Goal: Task Accomplishment & Management: Manage account settings

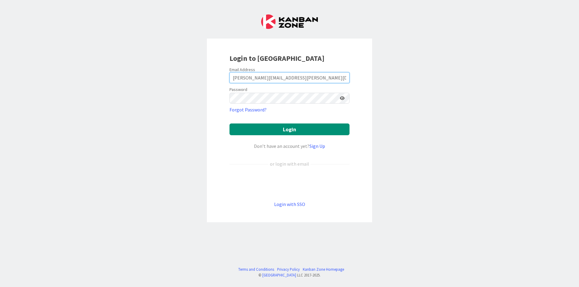
type input "[PERSON_NAME][EMAIL_ADDRESS][PERSON_NAME][DOMAIN_NAME]"
click at [230, 124] on button "Login" at bounding box center [290, 130] width 120 height 12
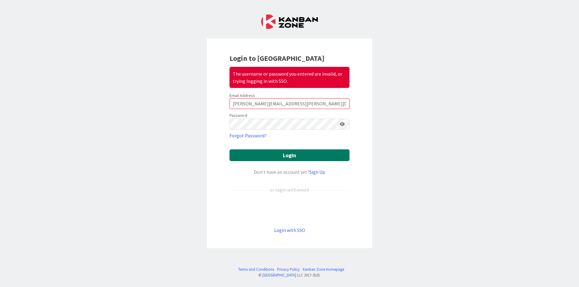
click at [230, 150] on button "Login" at bounding box center [290, 156] width 120 height 12
click at [247, 136] on link "Forgot Password?" at bounding box center [248, 135] width 37 height 7
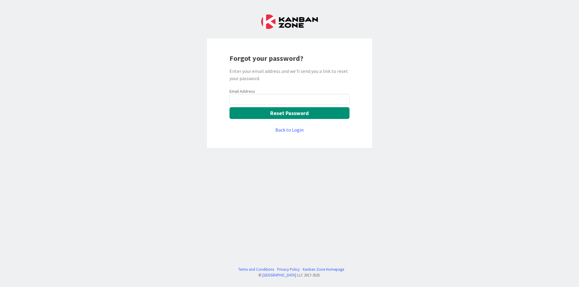
click at [290, 113] on button "Reset Password" at bounding box center [290, 113] width 120 height 12
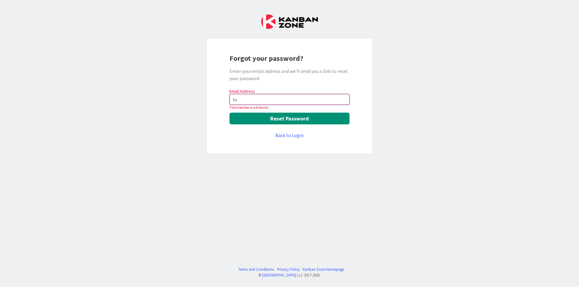
type input "l"
type input "[PERSON_NAME][EMAIL_ADDRESS][PERSON_NAME][DOMAIN_NAME]"
click at [230, 113] on button "Reset Password" at bounding box center [290, 119] width 120 height 12
click at [290, 135] on link "Back to Login" at bounding box center [289, 135] width 28 height 7
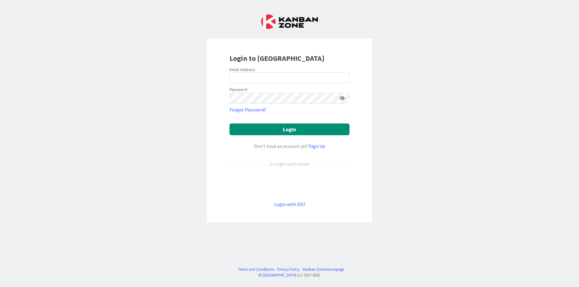
click at [247, 110] on link "Forgot Password?" at bounding box center [248, 109] width 37 height 7
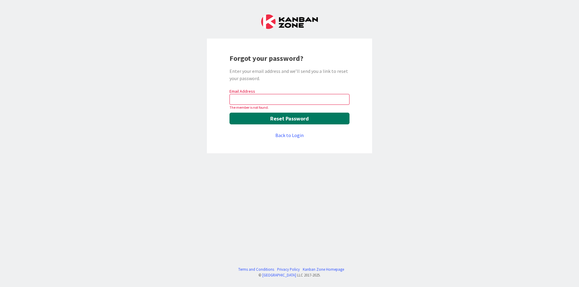
click at [290, 119] on button "Reset Password" at bounding box center [290, 119] width 120 height 12
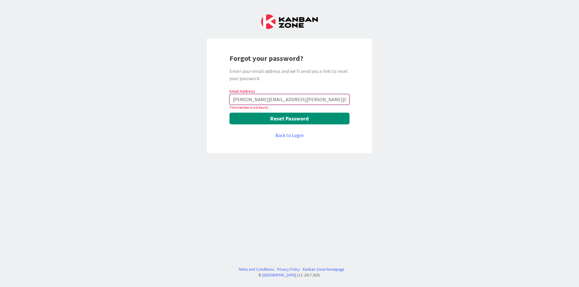
type input "[PERSON_NAME][EMAIL_ADDRESS][PERSON_NAME][DOMAIN_NAME]"
click at [290, 119] on button "Reset Password" at bounding box center [290, 119] width 120 height 12
click at [290, 135] on link "Back to Login" at bounding box center [289, 135] width 28 height 7
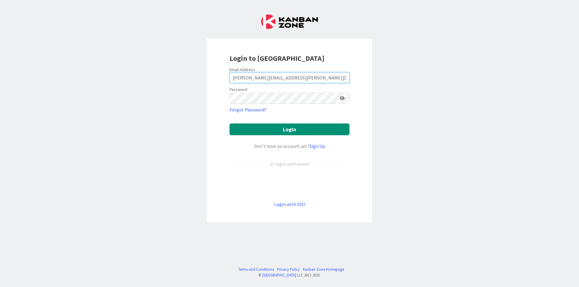
type input "[PERSON_NAME][EMAIL_ADDRESS][PERSON_NAME][DOMAIN_NAME]"
click at [230, 124] on button "Login" at bounding box center [290, 130] width 120 height 12
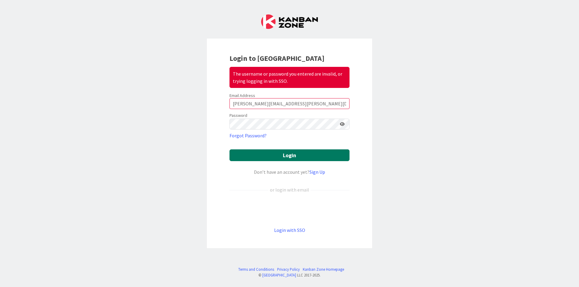
click at [230, 150] on button "Login" at bounding box center [290, 156] width 120 height 12
